Goal: Task Accomplishment & Management: Use online tool/utility

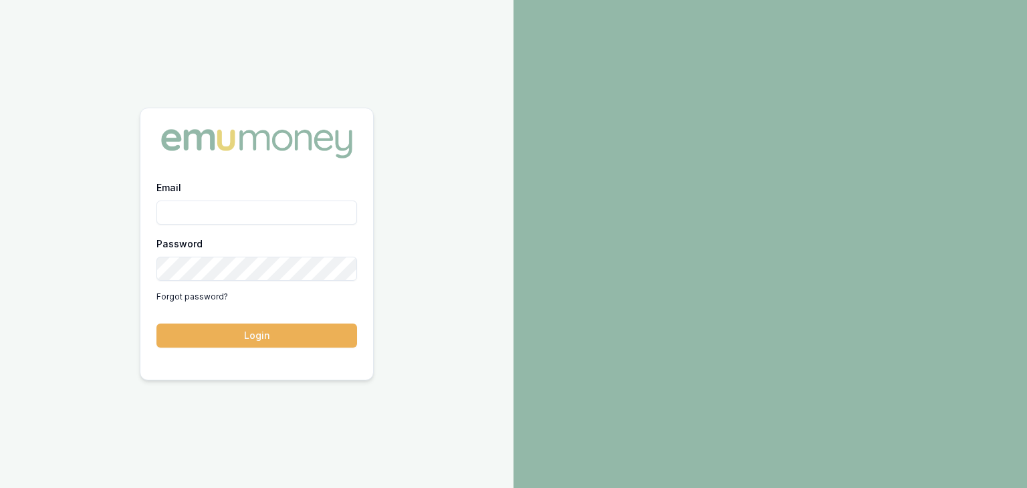
click at [209, 207] on input "Email" at bounding box center [256, 213] width 201 height 24
type input "[EMAIL_ADDRESS][PERSON_NAME][DOMAIN_NAME]"
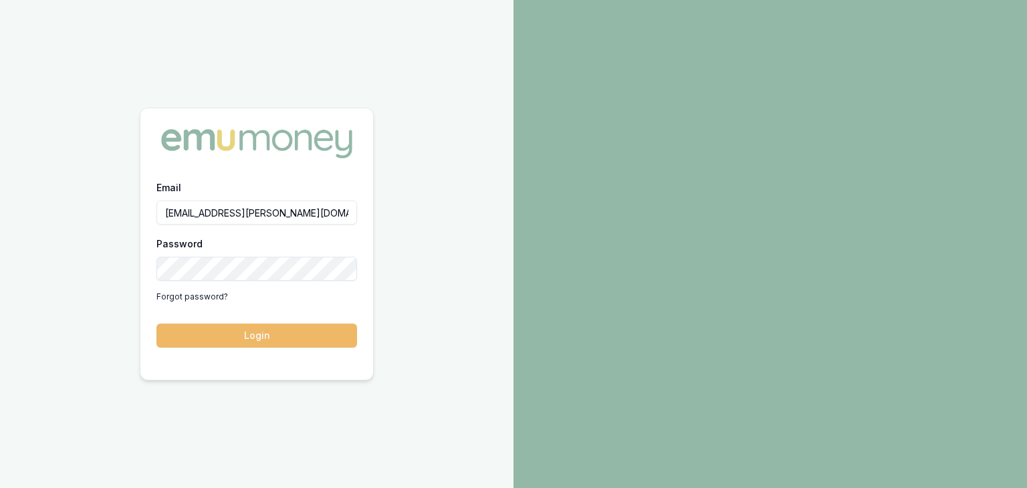
click at [263, 332] on button "Login" at bounding box center [256, 336] width 201 height 24
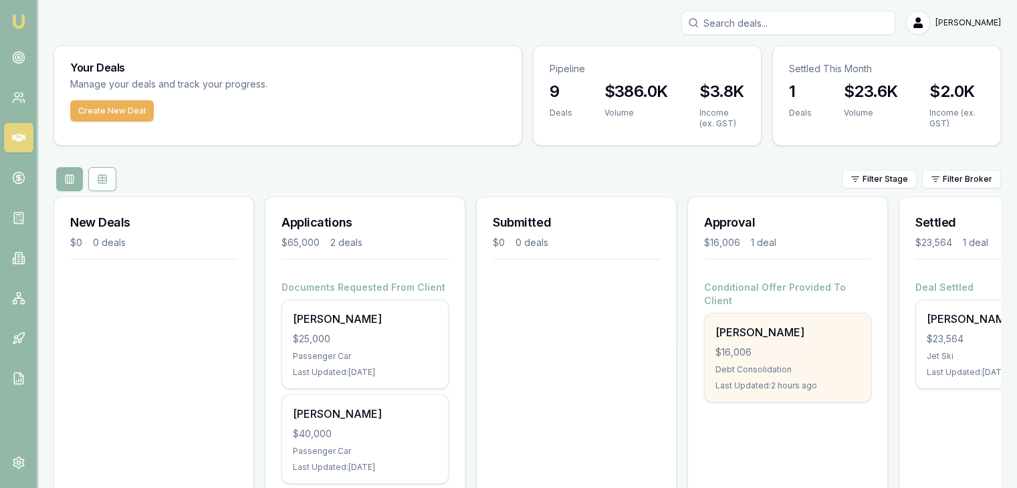
click at [774, 346] on div "$16,006" at bounding box center [787, 352] width 144 height 13
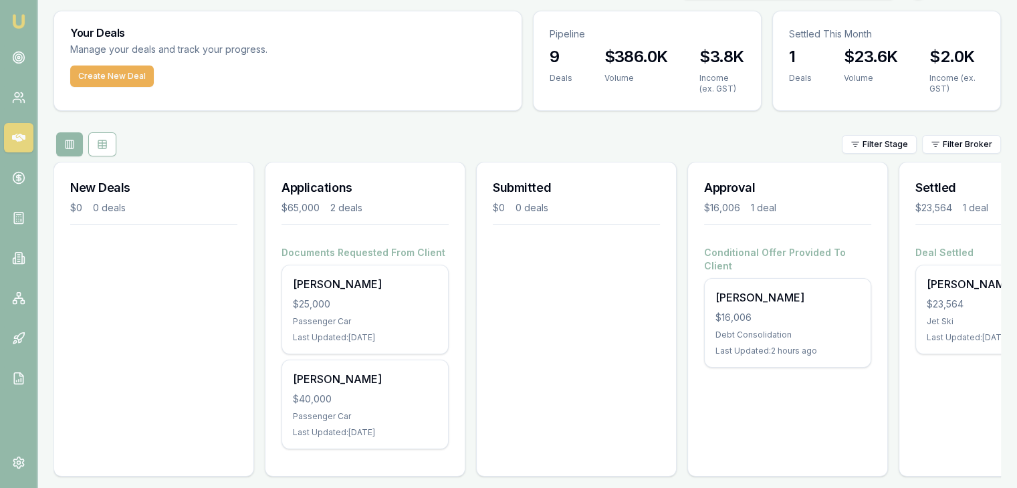
scroll to position [53, 0]
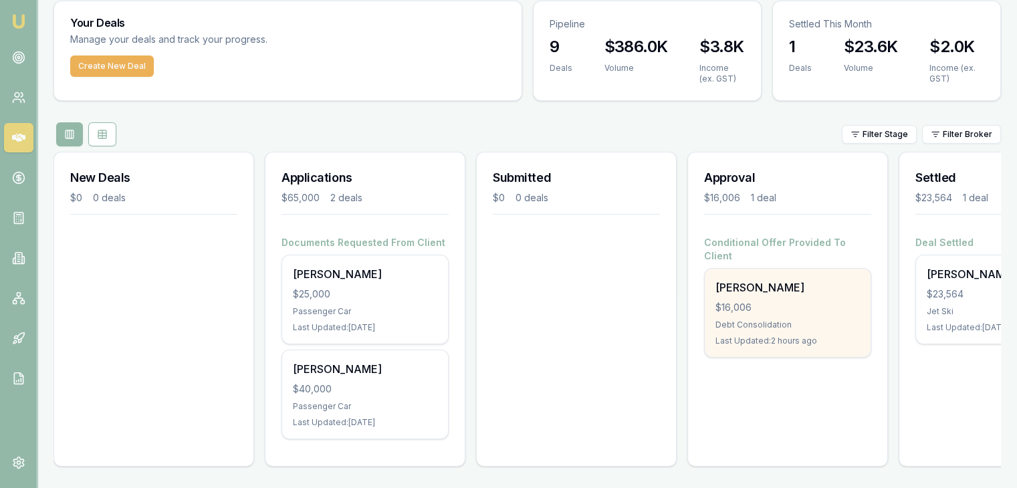
click at [791, 301] on div "$16,006" at bounding box center [787, 307] width 144 height 13
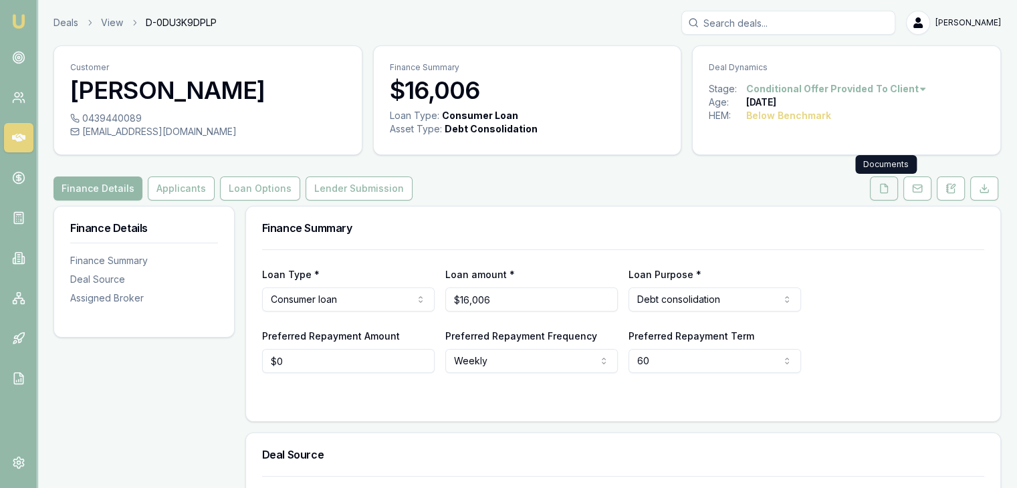
click at [883, 189] on icon at bounding box center [884, 188] width 11 height 11
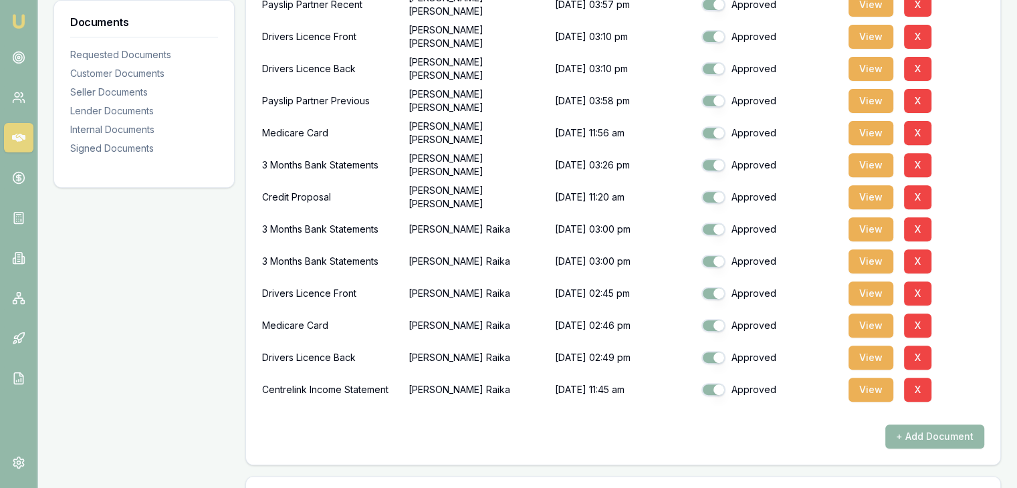
scroll to position [401, 0]
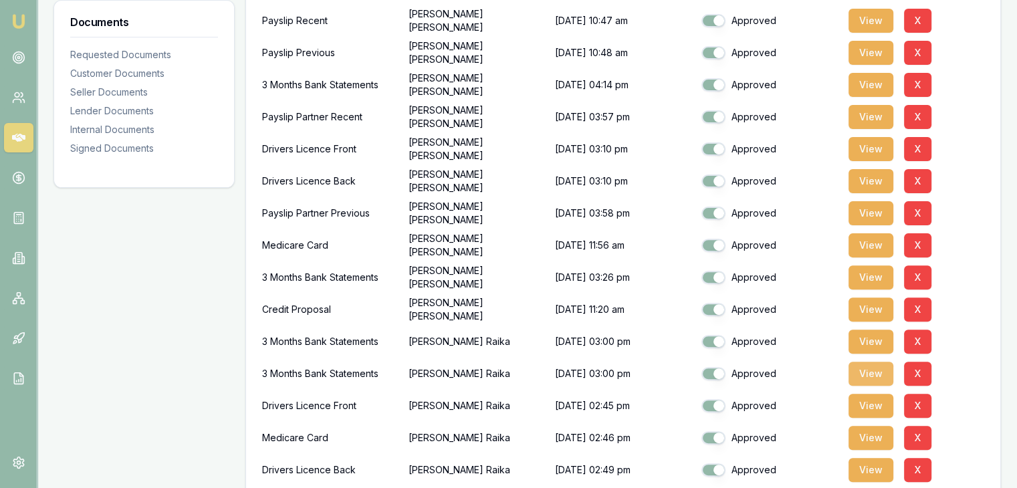
click at [872, 372] on button "View" at bounding box center [871, 374] width 45 height 24
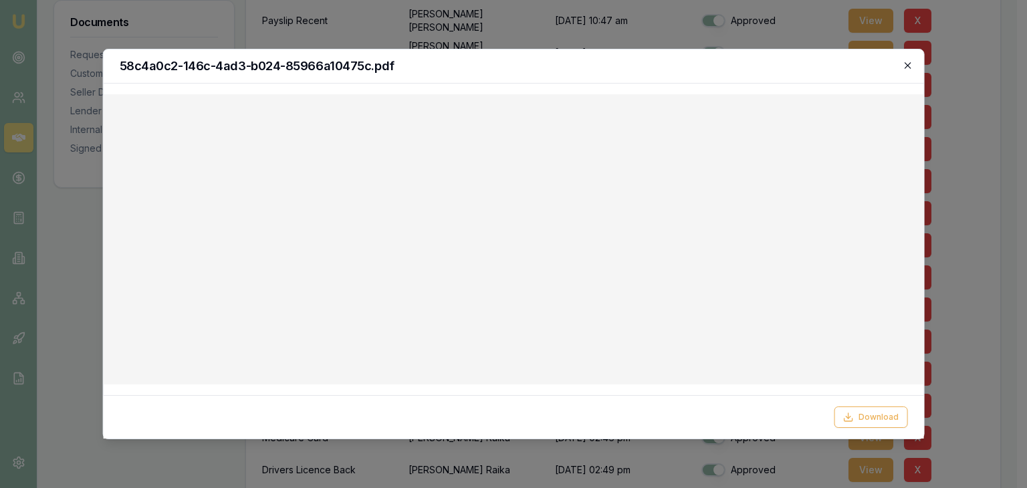
click at [910, 65] on icon "button" at bounding box center [907, 65] width 11 height 11
